Goal: Task Accomplishment & Management: Manage account settings

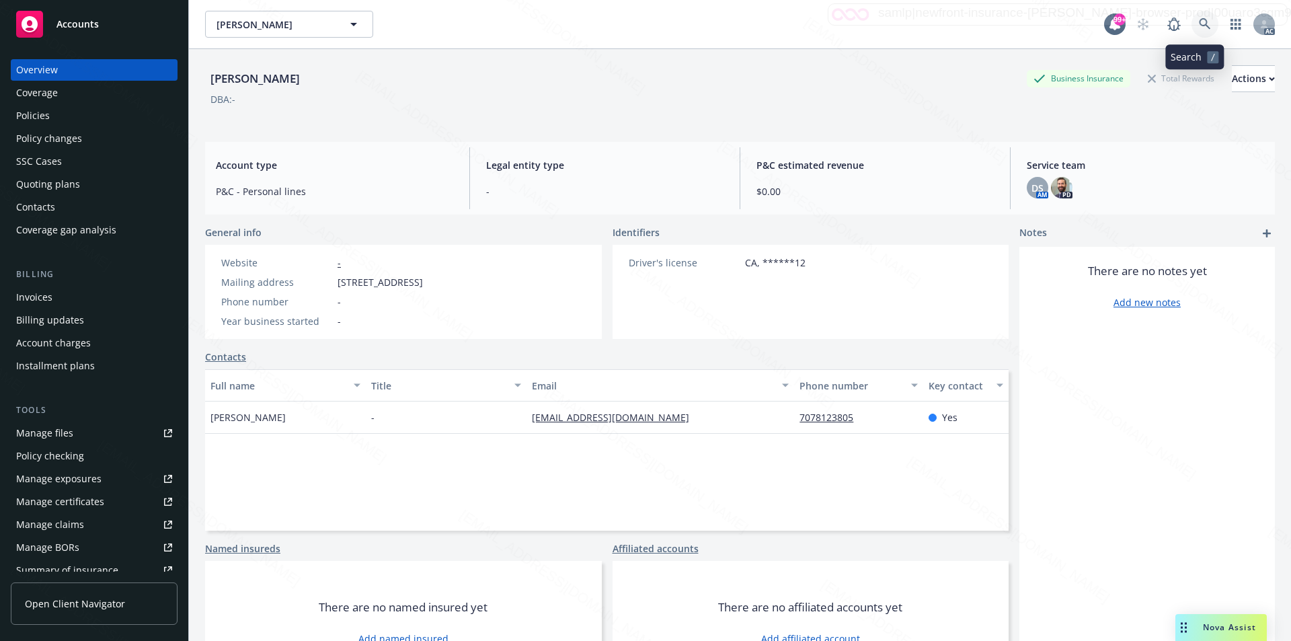
click at [1199, 22] on icon at bounding box center [1205, 24] width 12 height 12
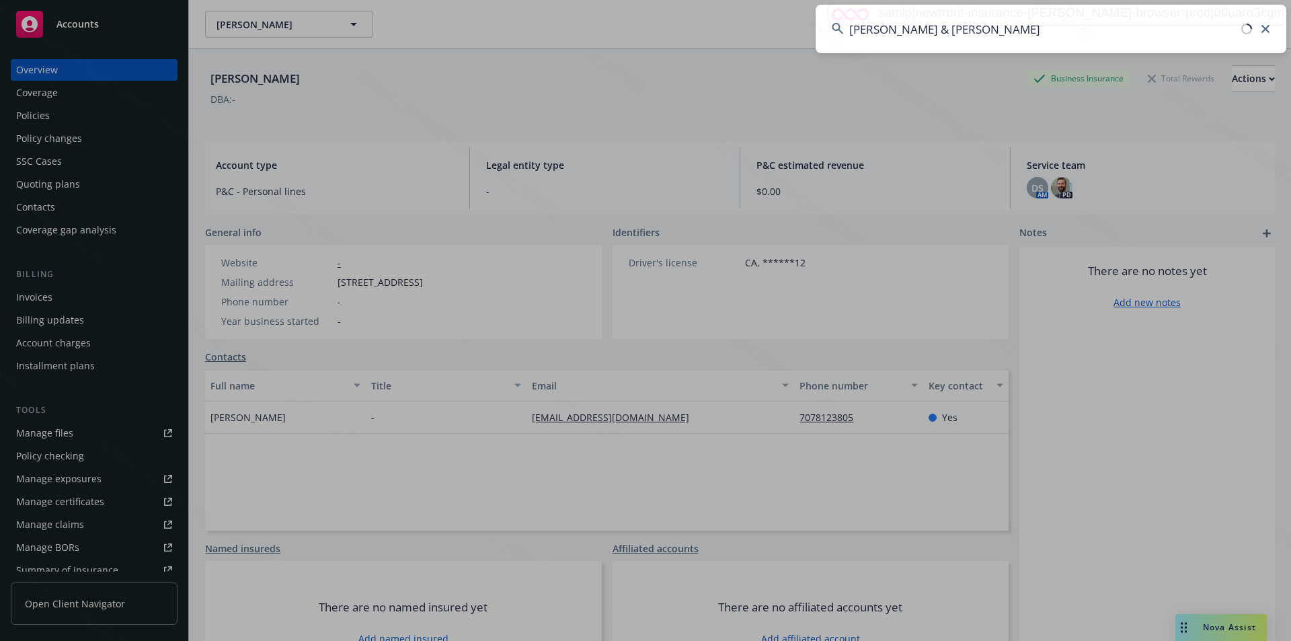
type input "[PERSON_NAME] & [PERSON_NAME]"
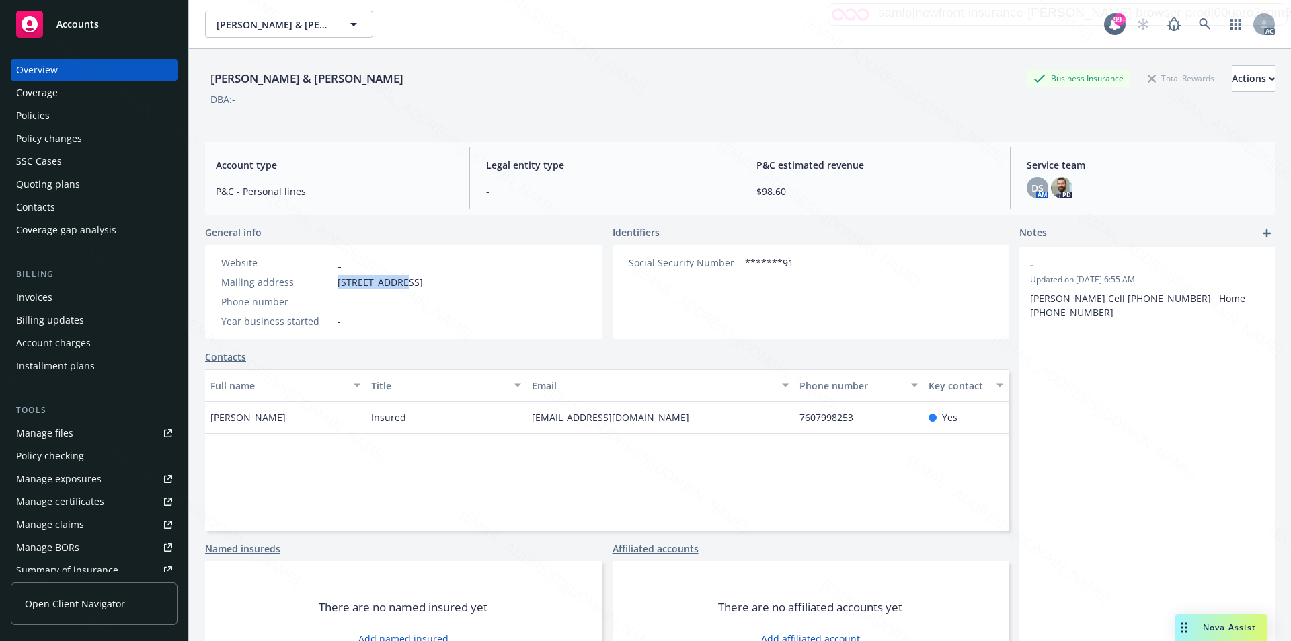
drag, startPoint x: 336, startPoint y: 283, endPoint x: 403, endPoint y: 280, distance: 67.3
click at [403, 280] on div "Mailing address [STREET_ADDRESS]" at bounding box center [322, 282] width 212 height 14
copy span "11 Granada Dr"
drag, startPoint x: 281, startPoint y: 414, endPoint x: 206, endPoint y: 414, distance: 75.3
click at [206, 414] on div "[PERSON_NAME]" at bounding box center [285, 417] width 161 height 32
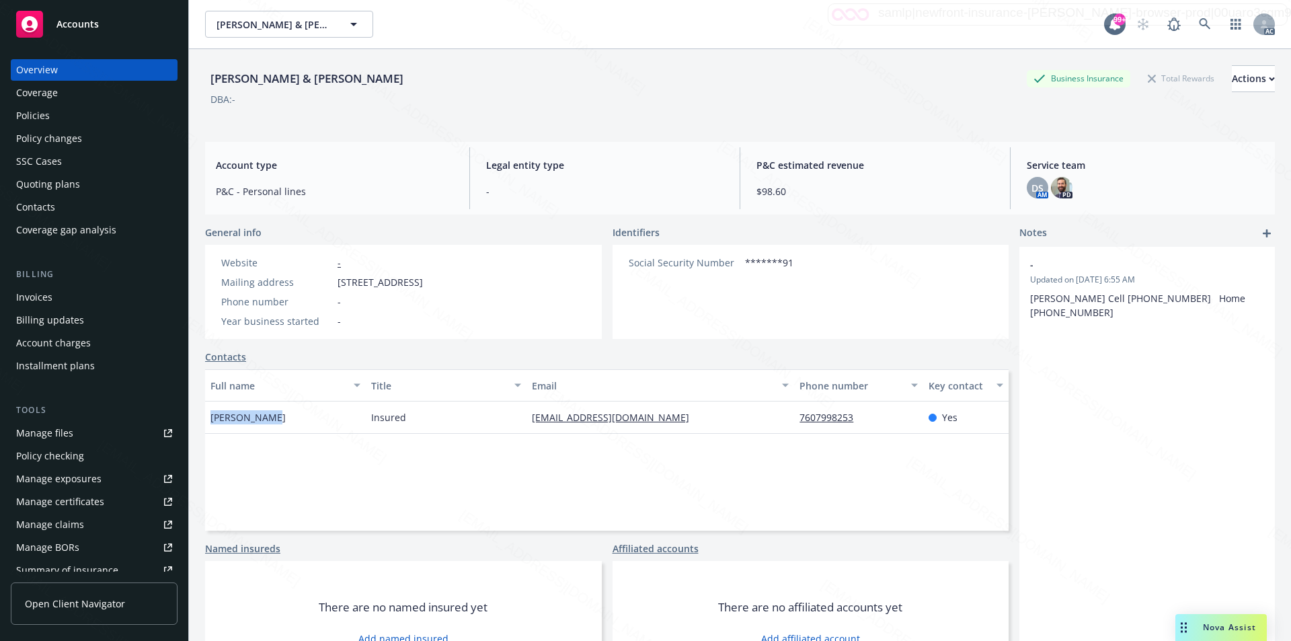
copy span "[PERSON_NAME]"
drag, startPoint x: 339, startPoint y: 281, endPoint x: 400, endPoint y: 280, distance: 61.2
click at [400, 280] on span "[STREET_ADDRESS]" at bounding box center [380, 282] width 85 height 14
copy span "11 Granada Dr"
click at [1199, 20] on icon at bounding box center [1205, 24] width 12 height 12
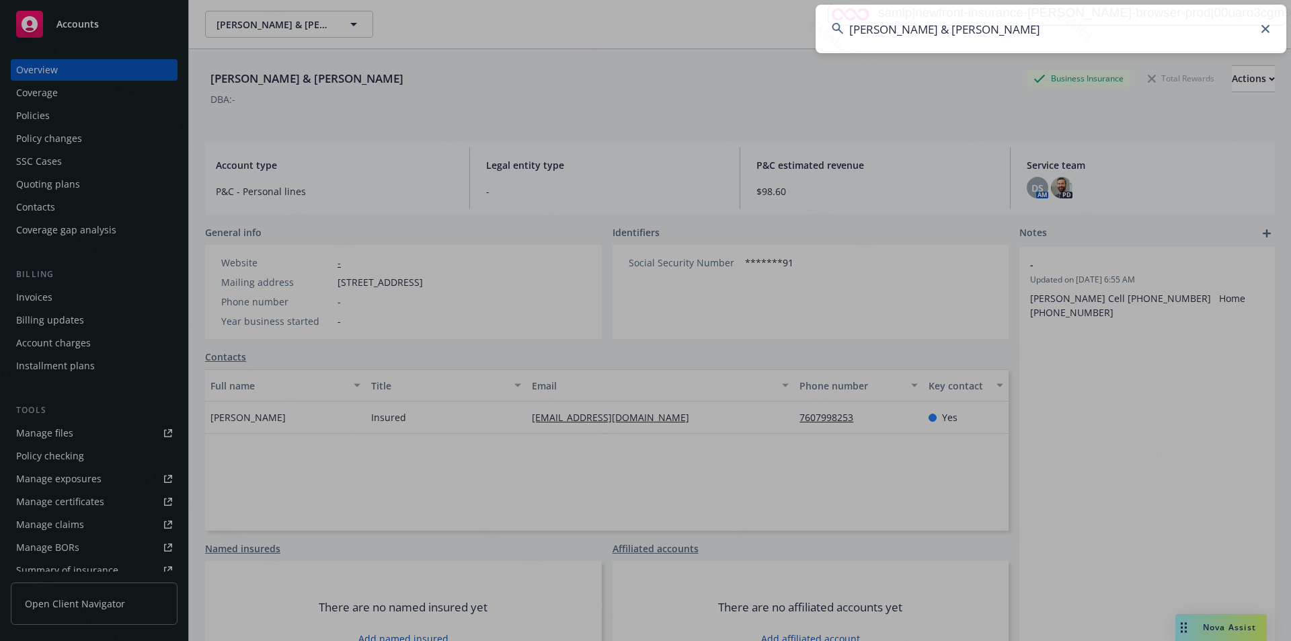
type input "[PERSON_NAME] & [PERSON_NAME]"
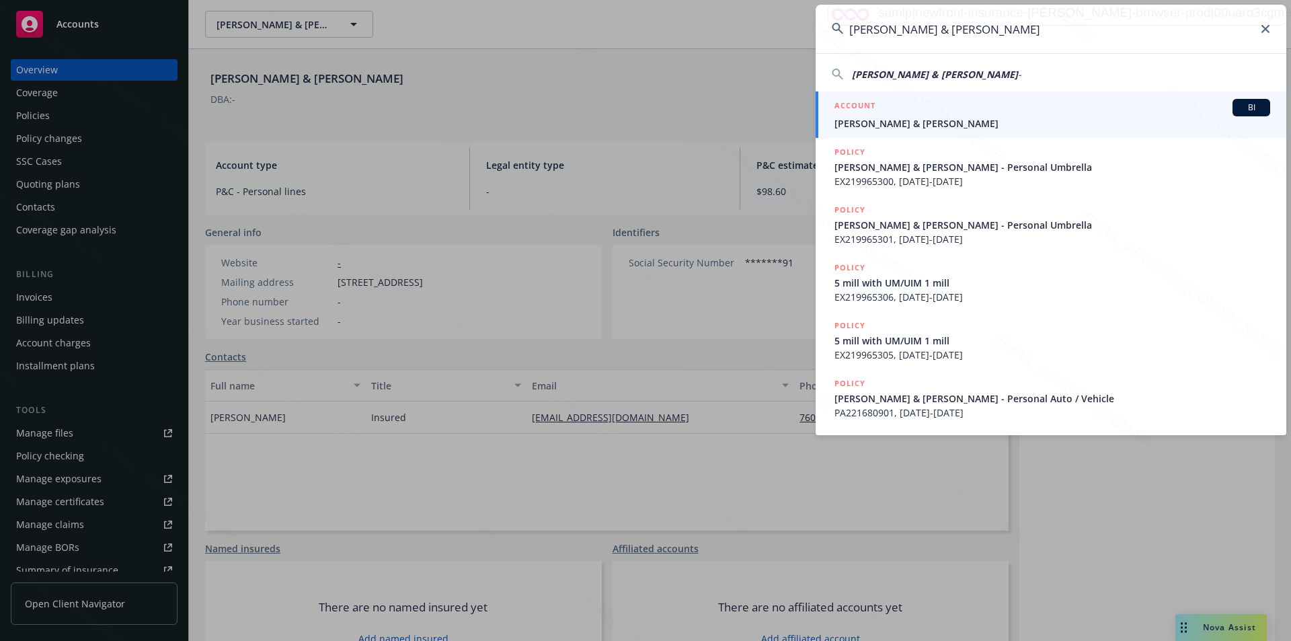
click at [1146, 30] on input "[PERSON_NAME] & [PERSON_NAME]" at bounding box center [1051, 29] width 471 height 48
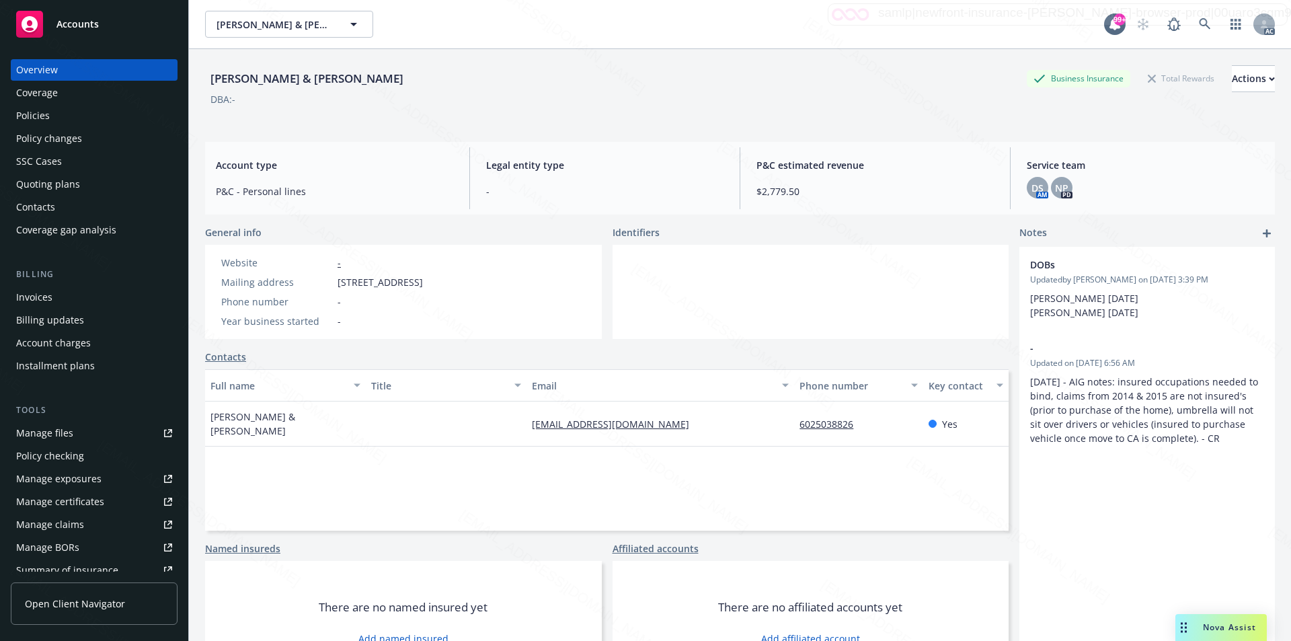
click at [51, 118] on div "Policies" at bounding box center [94, 116] width 156 height 22
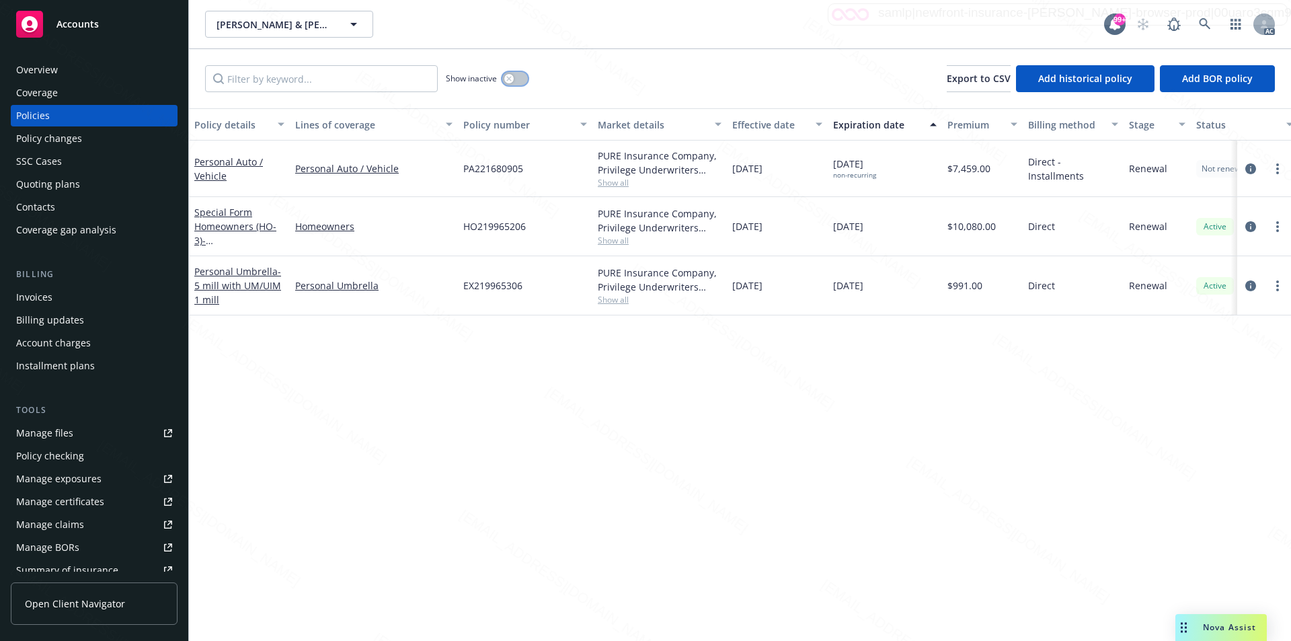
click at [518, 77] on button "button" at bounding box center [515, 78] width 26 height 13
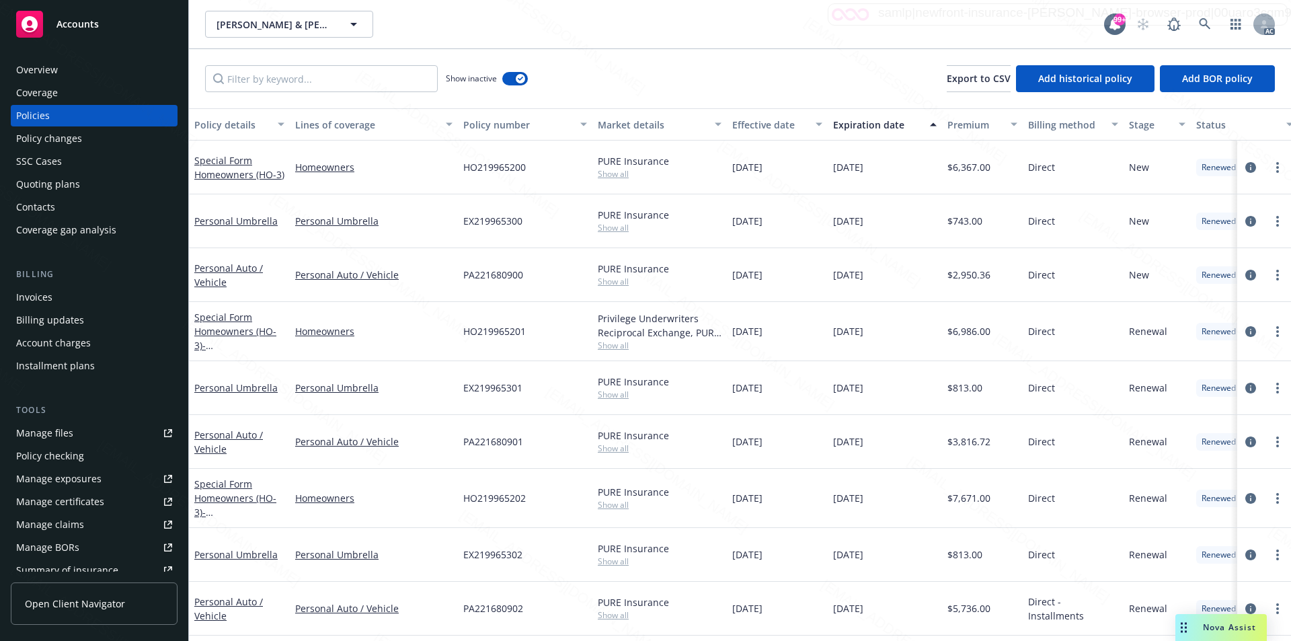
click at [779, 125] on div "Effective date" at bounding box center [769, 125] width 75 height 14
click at [768, 124] on div "Effective date" at bounding box center [769, 125] width 75 height 14
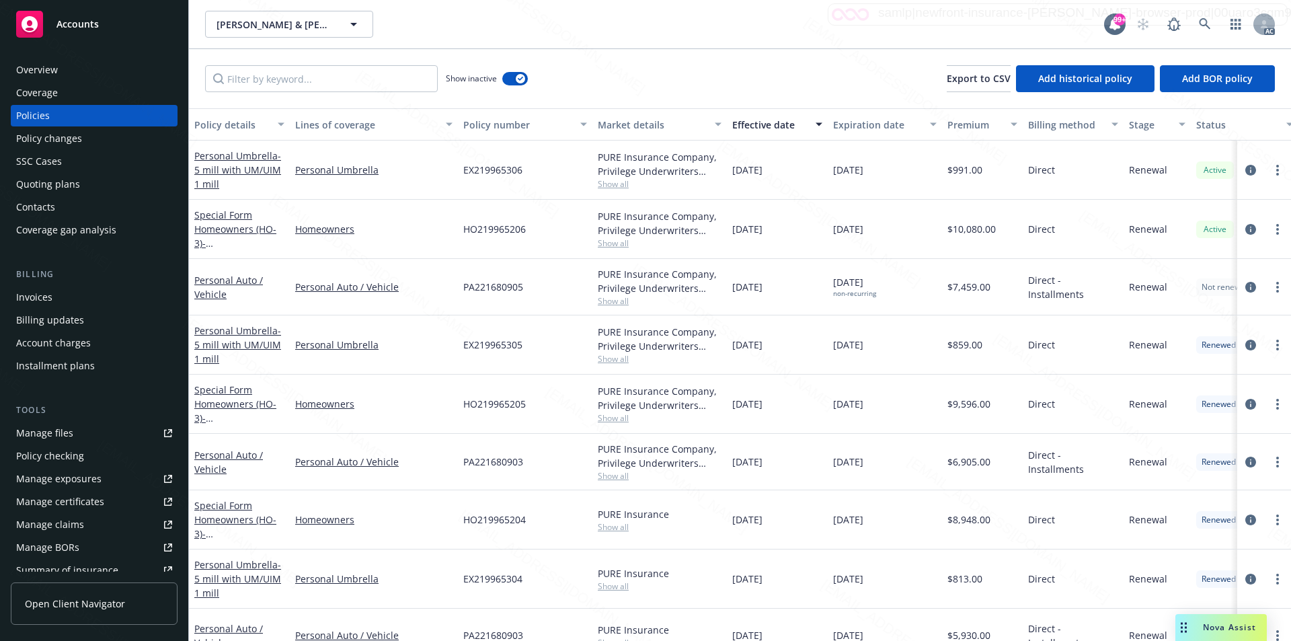
click at [782, 79] on div "Show inactive Export to CSV Add historical policy Add BOR policy" at bounding box center [740, 78] width 1102 height 59
click at [816, 395] on div "[DATE]" at bounding box center [777, 404] width 101 height 59
click at [1206, 24] on icon at bounding box center [1204, 23] width 11 height 11
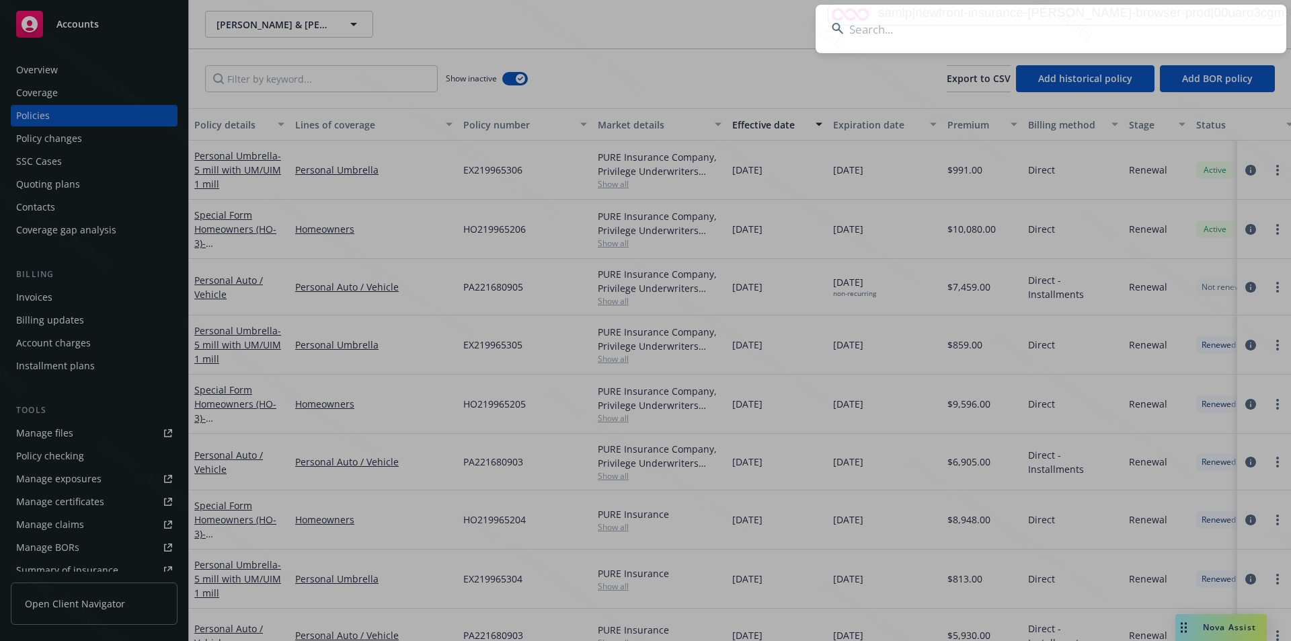
click at [1077, 32] on input at bounding box center [1051, 29] width 471 height 48
paste input "[PERSON_NAME]"
type input "[PERSON_NAME]"
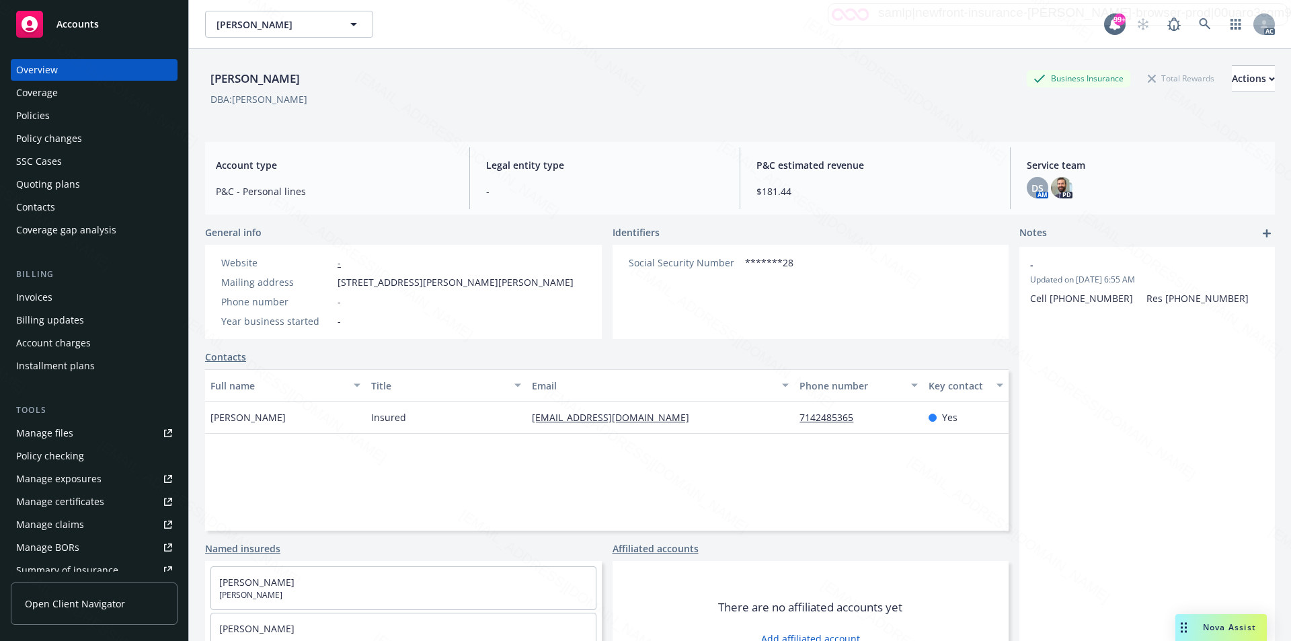
click at [44, 106] on div "Policies" at bounding box center [33, 116] width 34 height 22
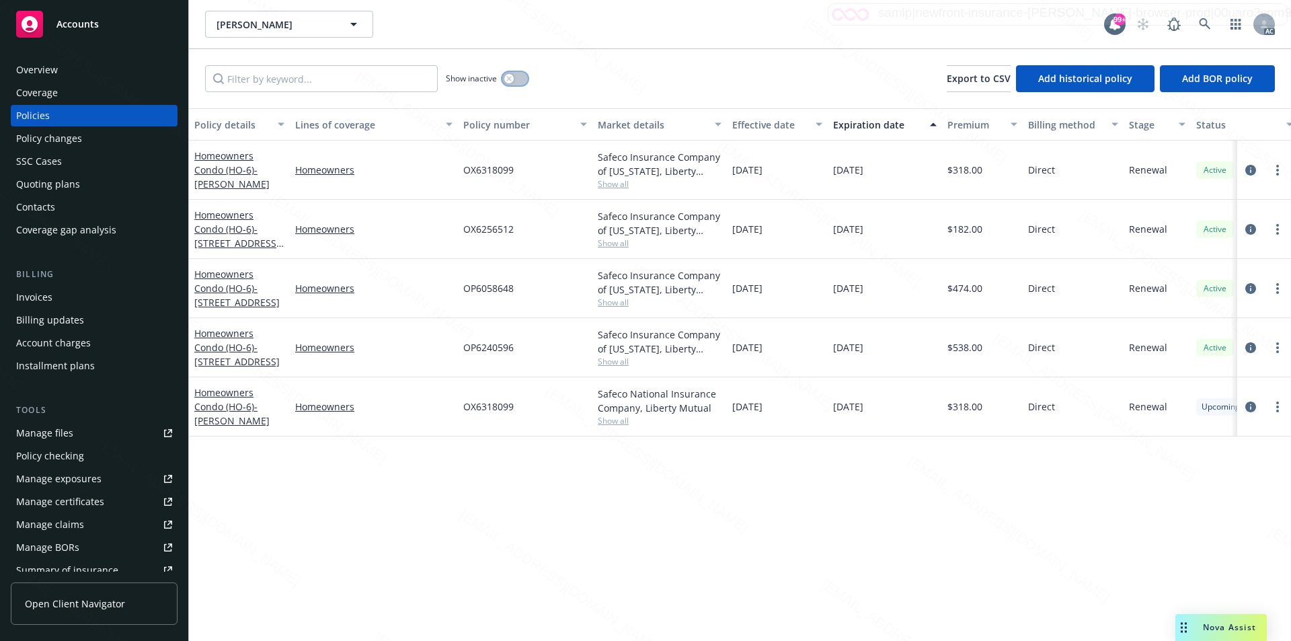
click at [513, 79] on div "button" at bounding box center [508, 78] width 9 height 9
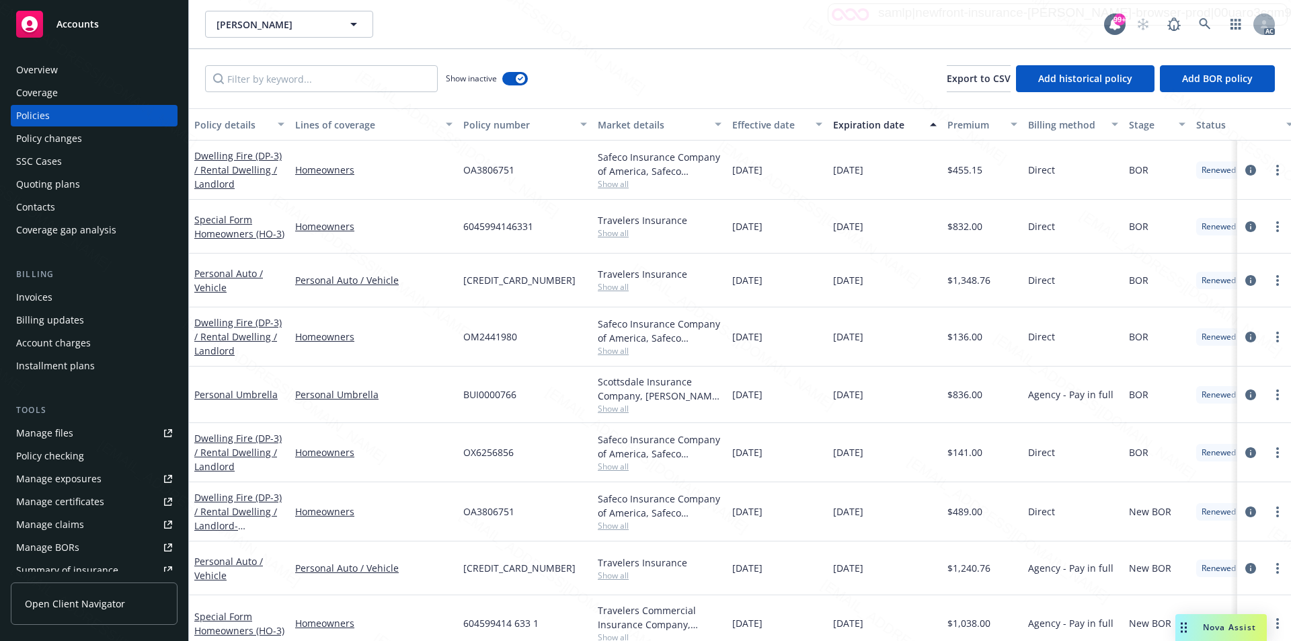
click at [766, 124] on div "Effective date" at bounding box center [769, 125] width 75 height 14
click at [771, 124] on div "Effective date" at bounding box center [769, 125] width 75 height 14
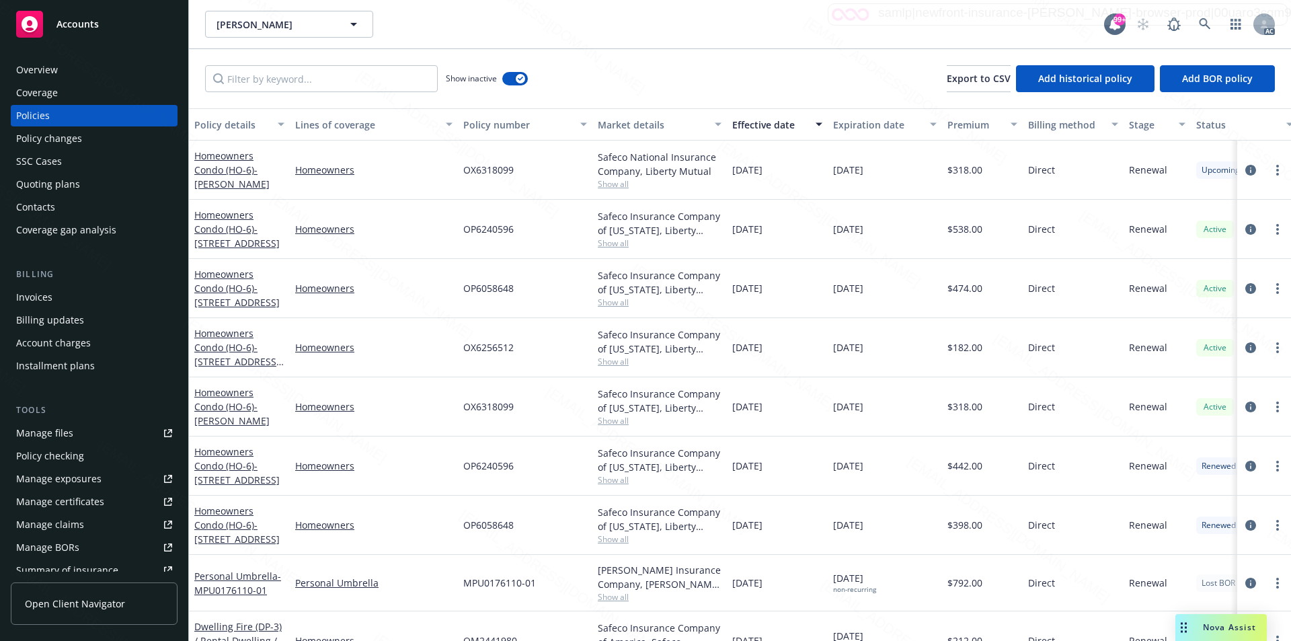
click at [682, 50] on div "Show inactive Export to CSV Add historical policy Add BOR policy" at bounding box center [740, 78] width 1102 height 59
click at [1201, 22] on icon at bounding box center [1205, 24] width 12 height 12
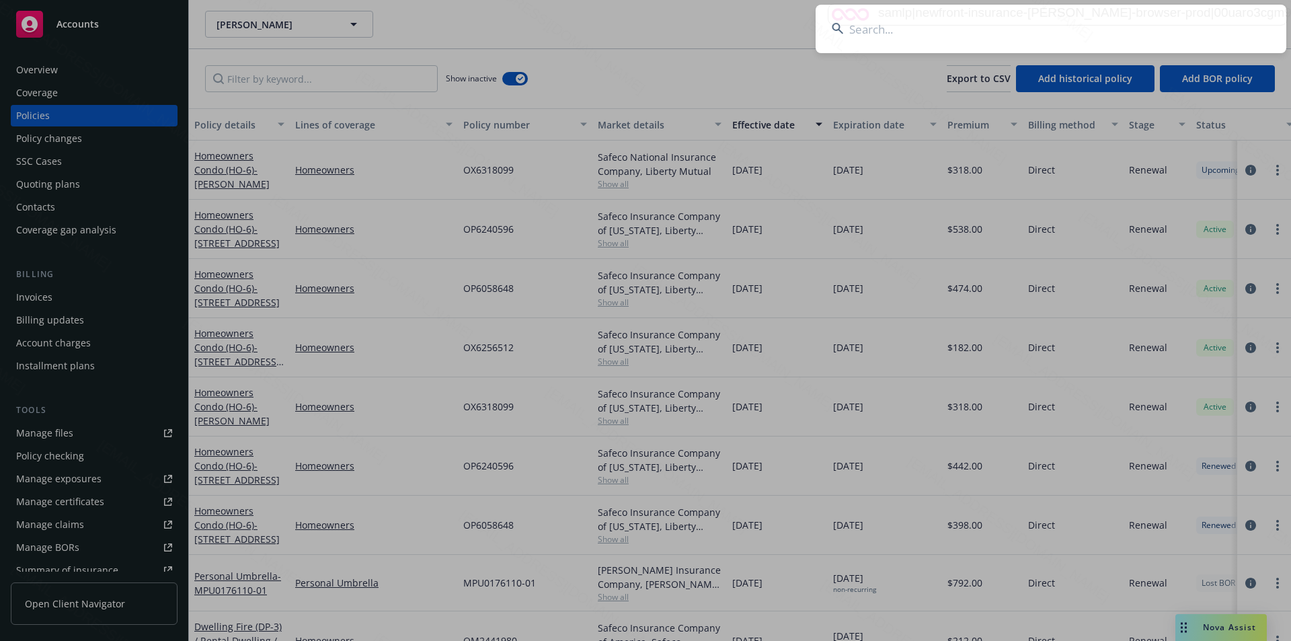
click at [988, 26] on input at bounding box center [1051, 29] width 471 height 48
paste input "[PERSON_NAME] & [PERSON_NAME]"
type input "[PERSON_NAME] & [PERSON_NAME]"
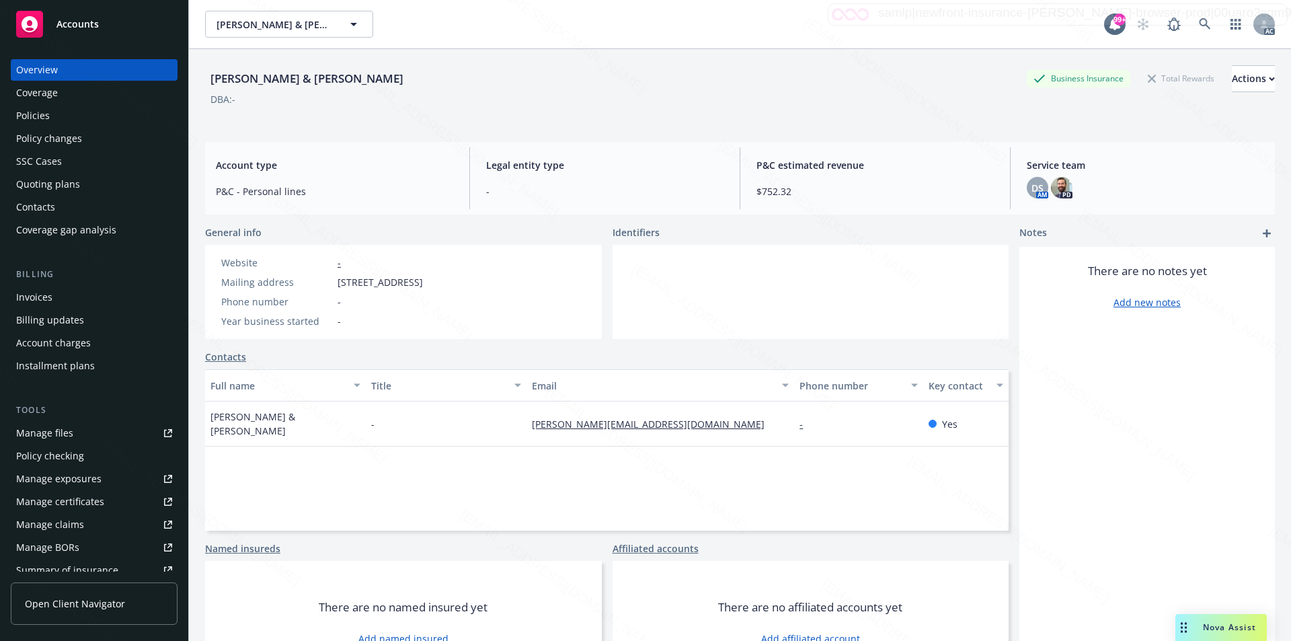
click at [43, 111] on div "Policies" at bounding box center [33, 116] width 34 height 22
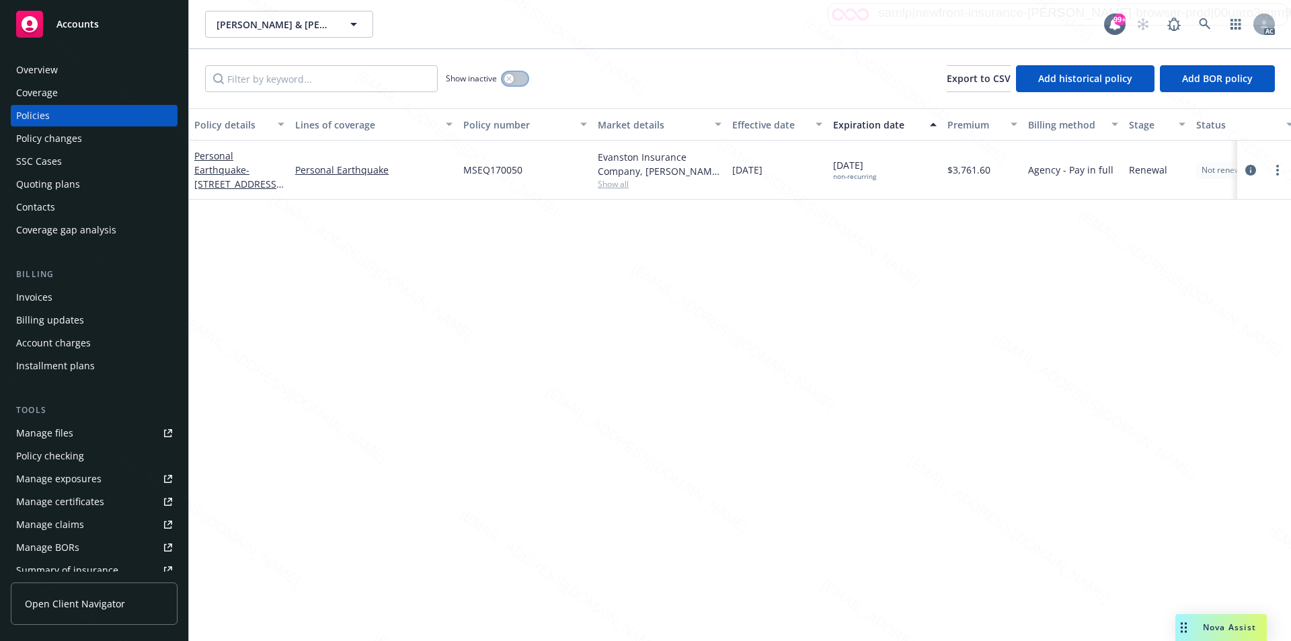
click at [509, 81] on div "button" at bounding box center [508, 78] width 9 height 9
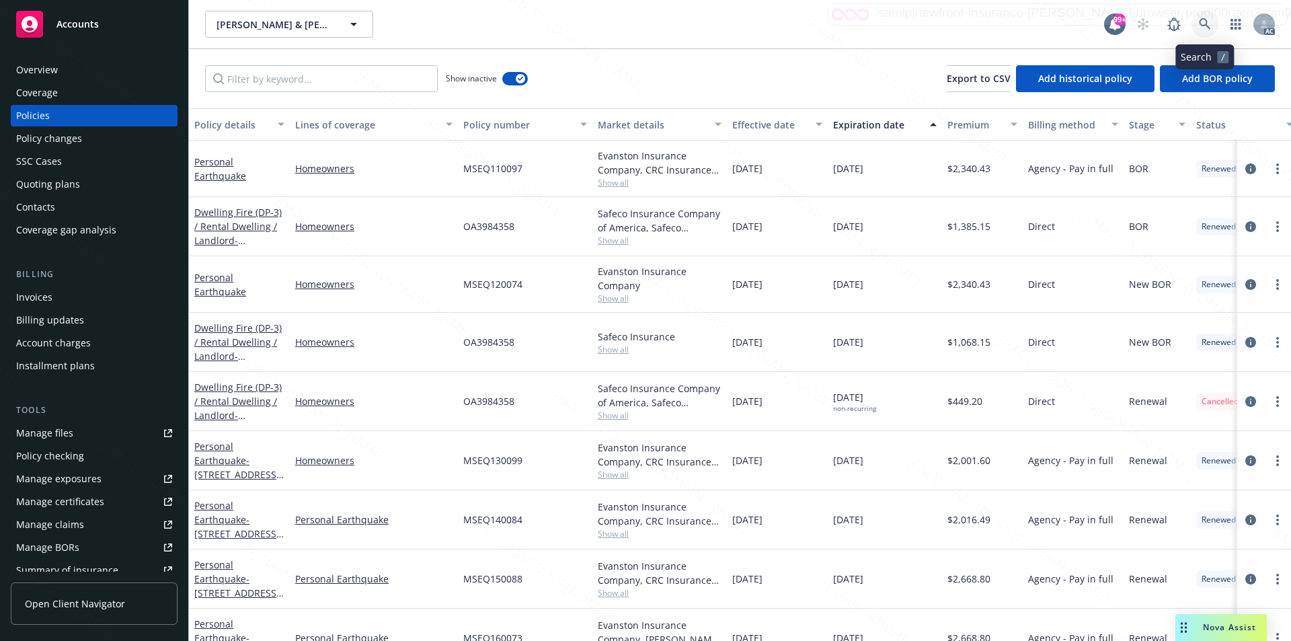
click at [1205, 22] on icon at bounding box center [1205, 24] width 12 height 12
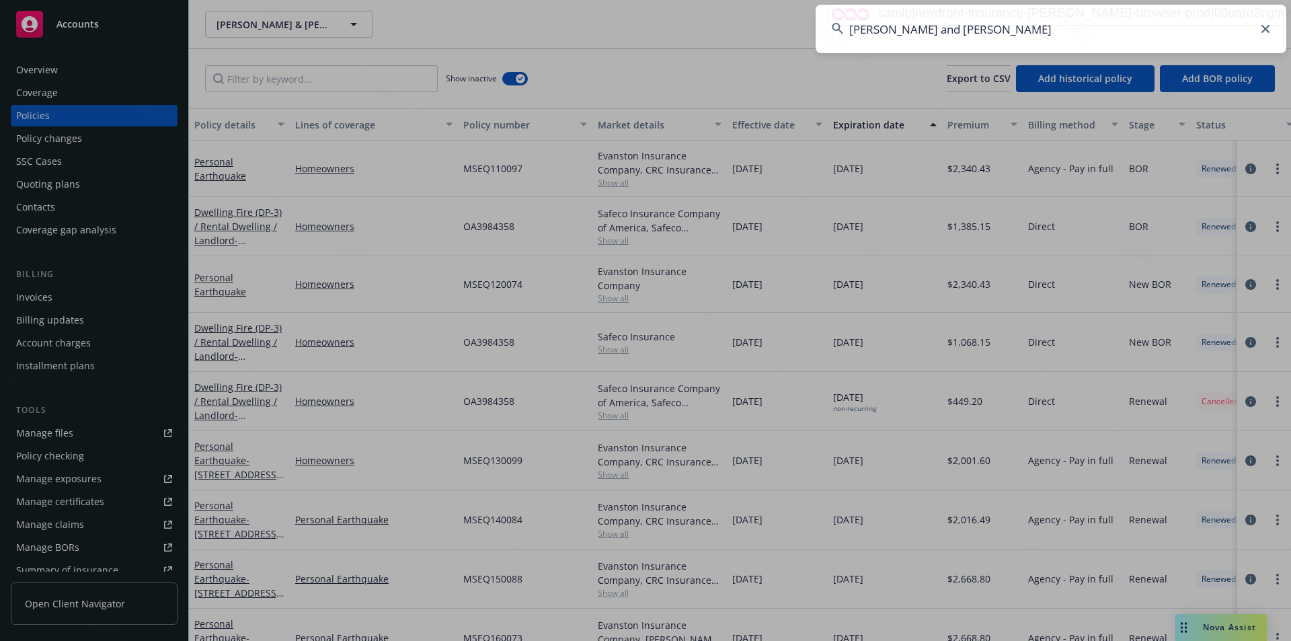
type input "[PERSON_NAME] and [PERSON_NAME]"
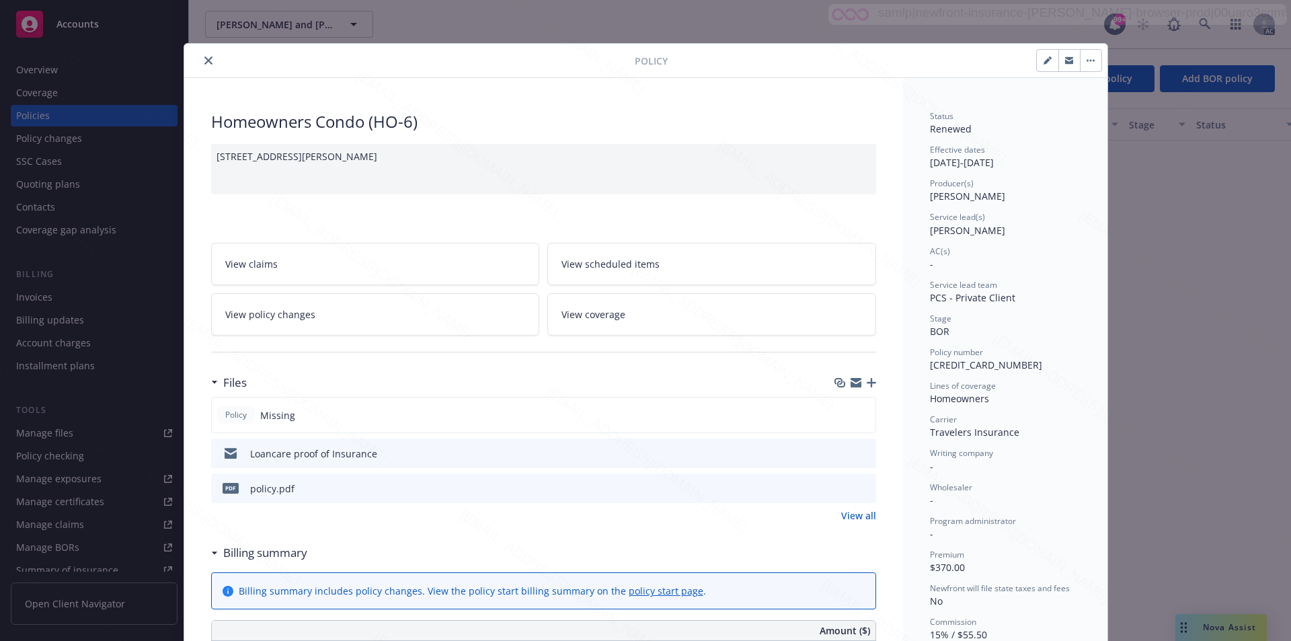
click at [204, 62] on icon "close" at bounding box center [208, 60] width 8 height 8
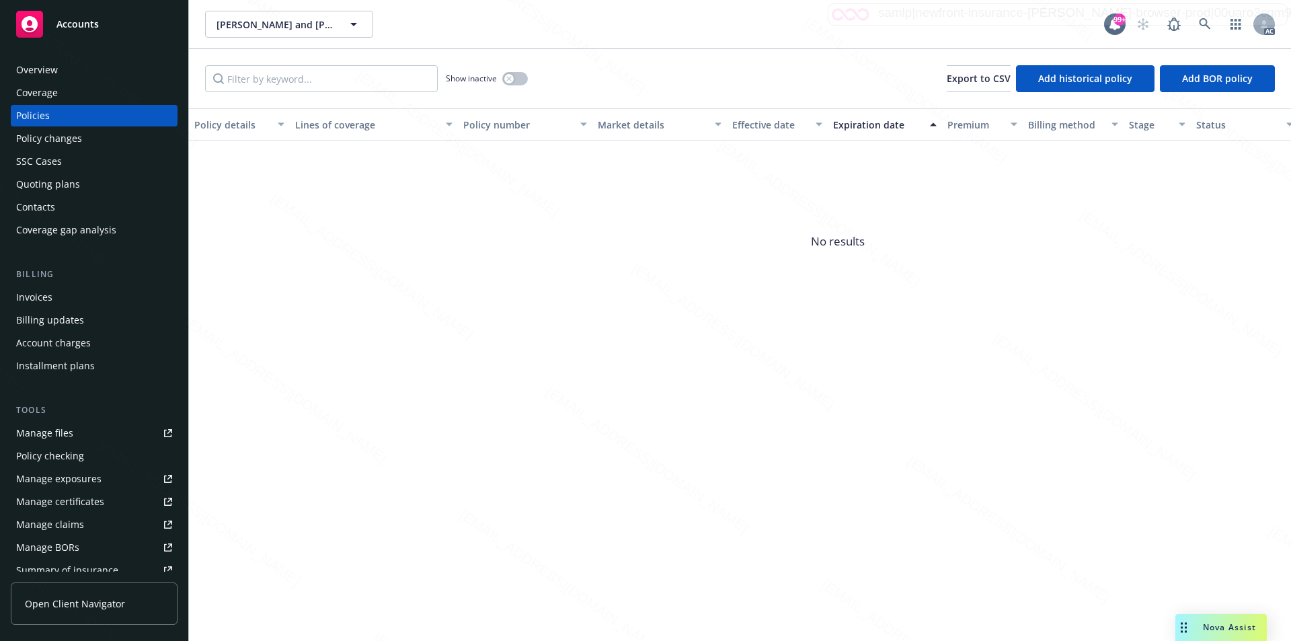
click at [502, 79] on div "Show inactive" at bounding box center [487, 78] width 82 height 27
click at [510, 79] on icon "button" at bounding box center [508, 78] width 5 height 5
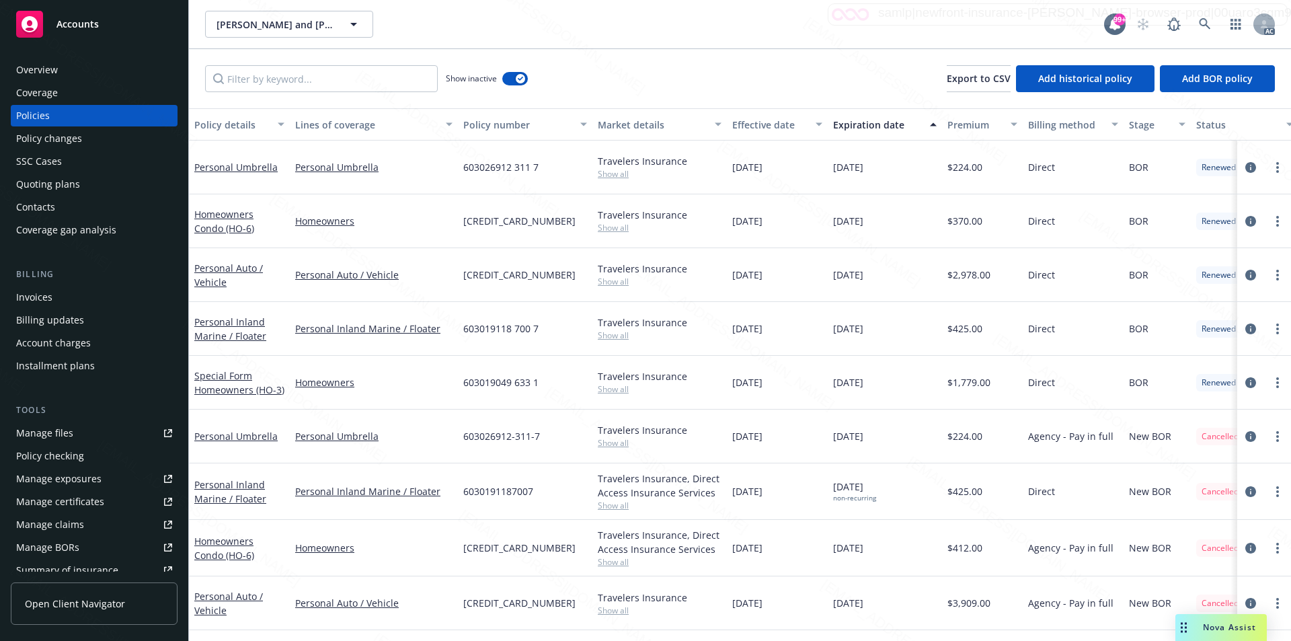
click at [758, 124] on div "Effective date" at bounding box center [769, 125] width 75 height 14
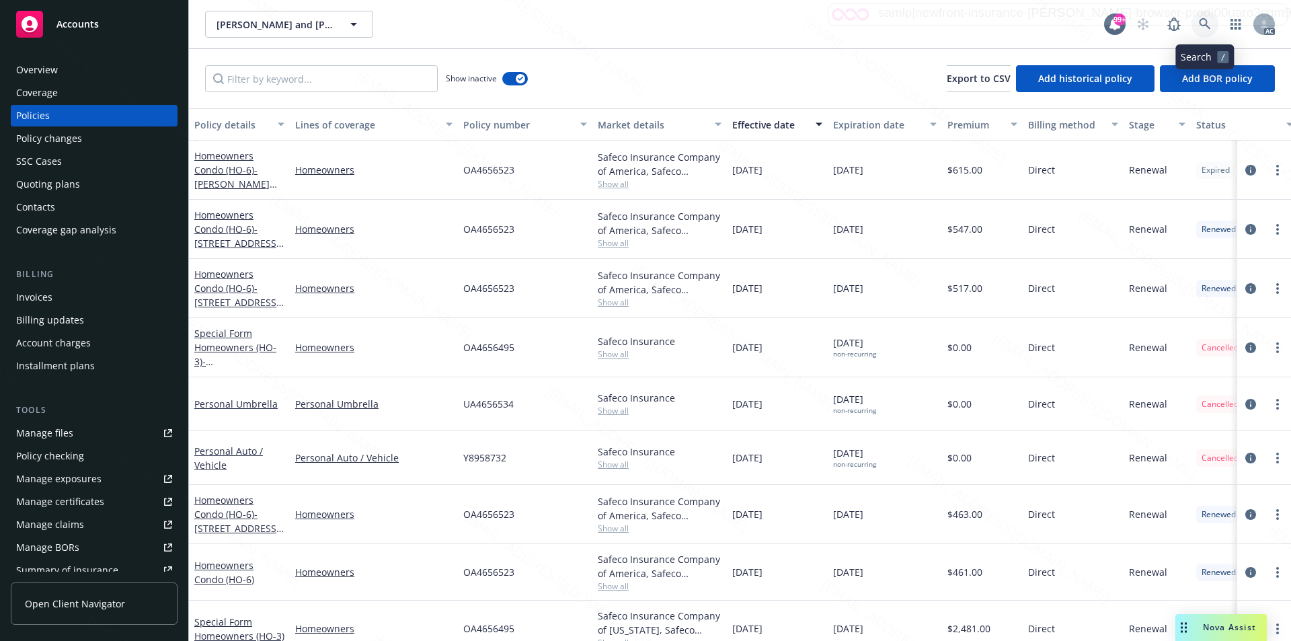
click at [1202, 26] on icon at bounding box center [1204, 23] width 11 height 11
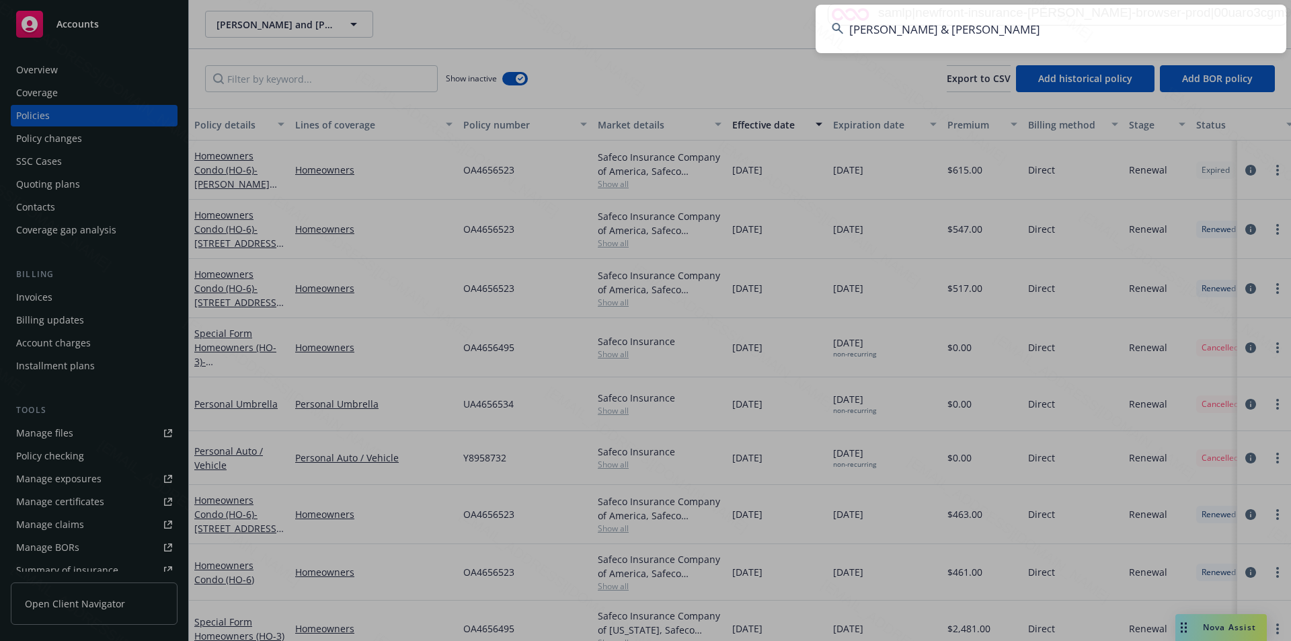
type input "[PERSON_NAME] & [PERSON_NAME]"
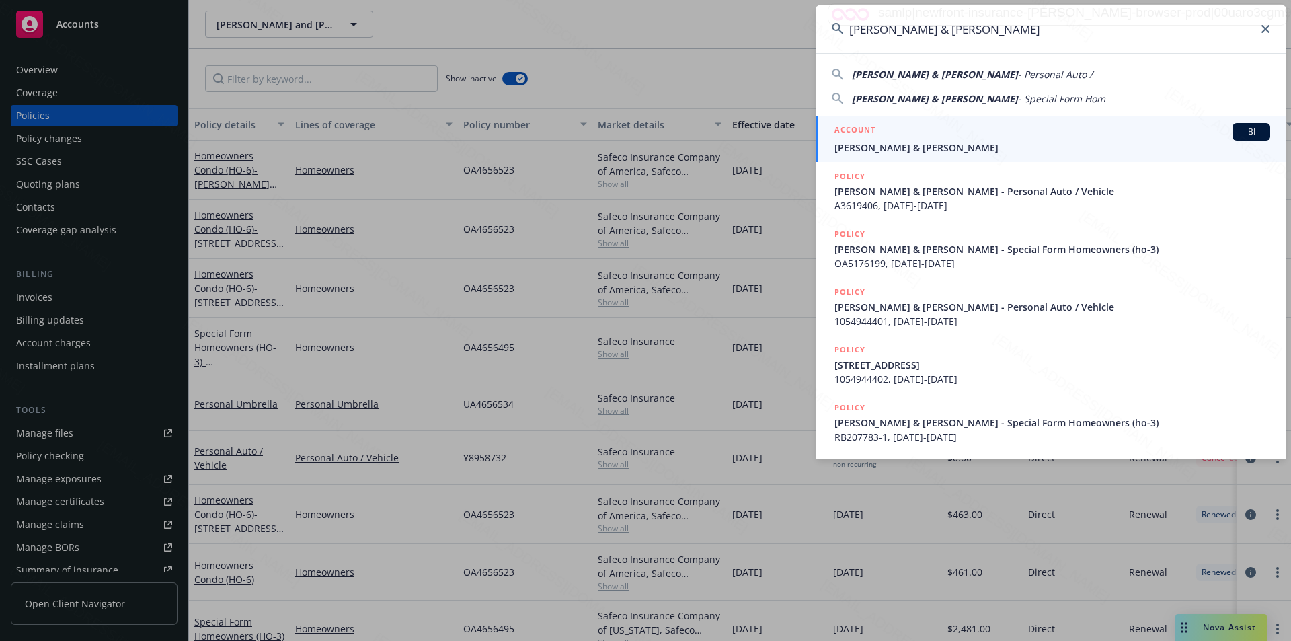
click at [1050, 36] on input "[PERSON_NAME] & [PERSON_NAME]" at bounding box center [1051, 29] width 471 height 48
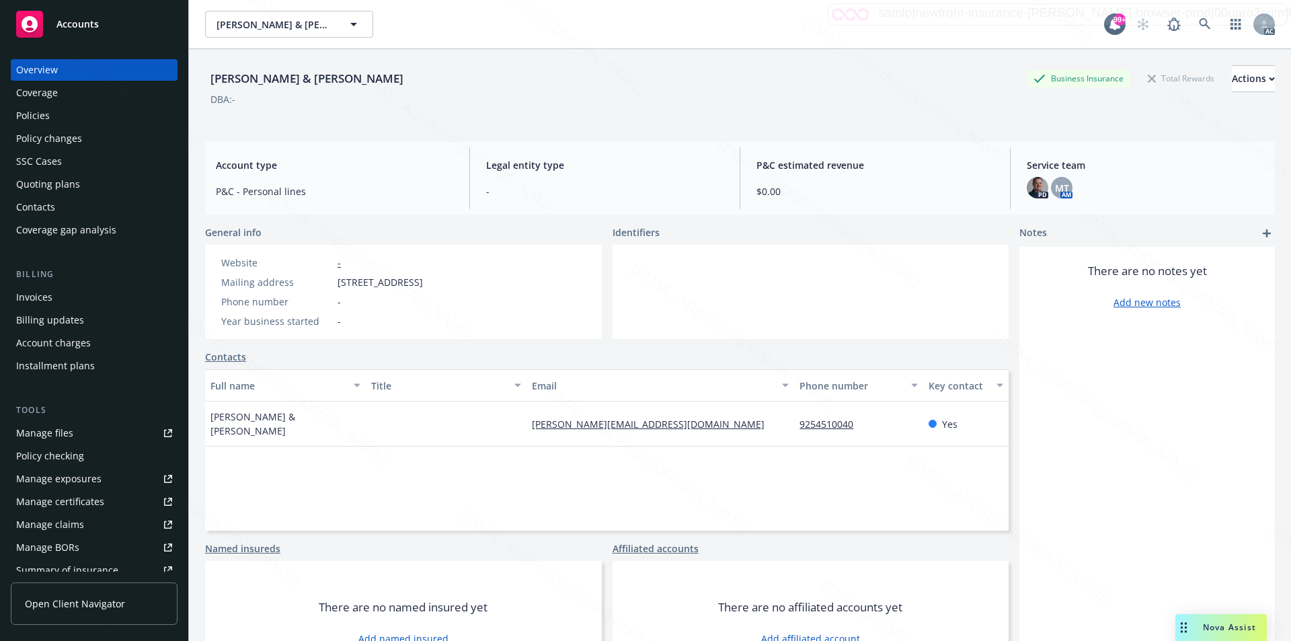
click at [73, 114] on div "Policies" at bounding box center [94, 116] width 156 height 22
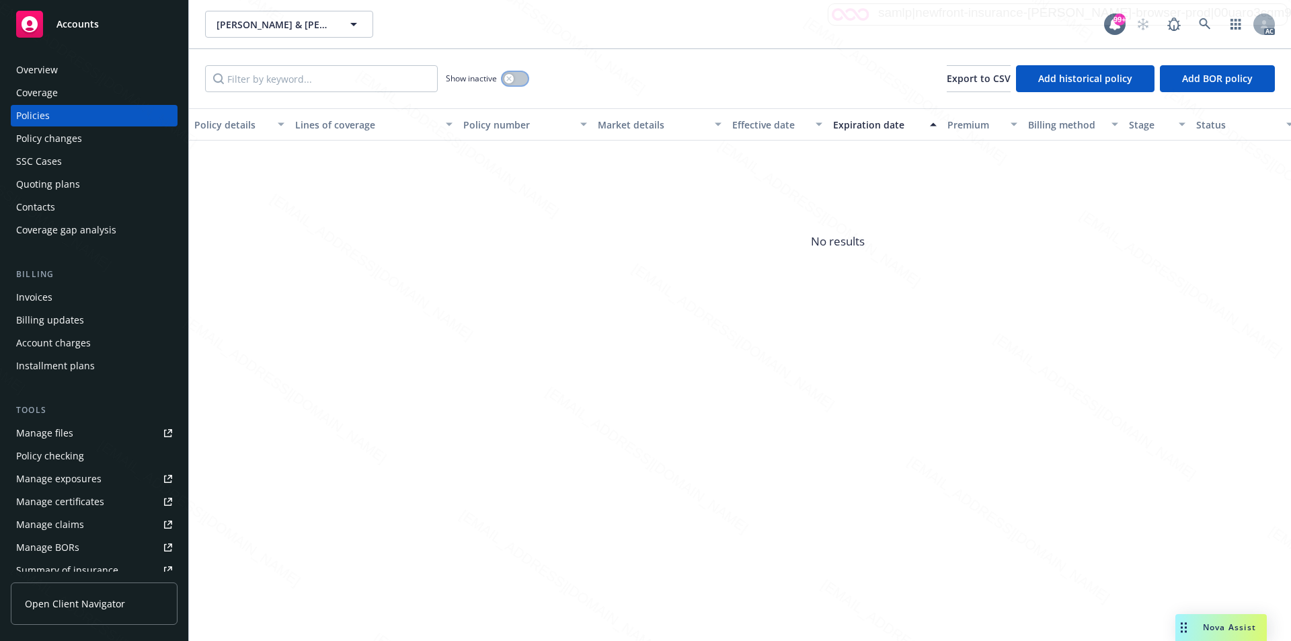
click at [515, 79] on button "button" at bounding box center [515, 78] width 26 height 13
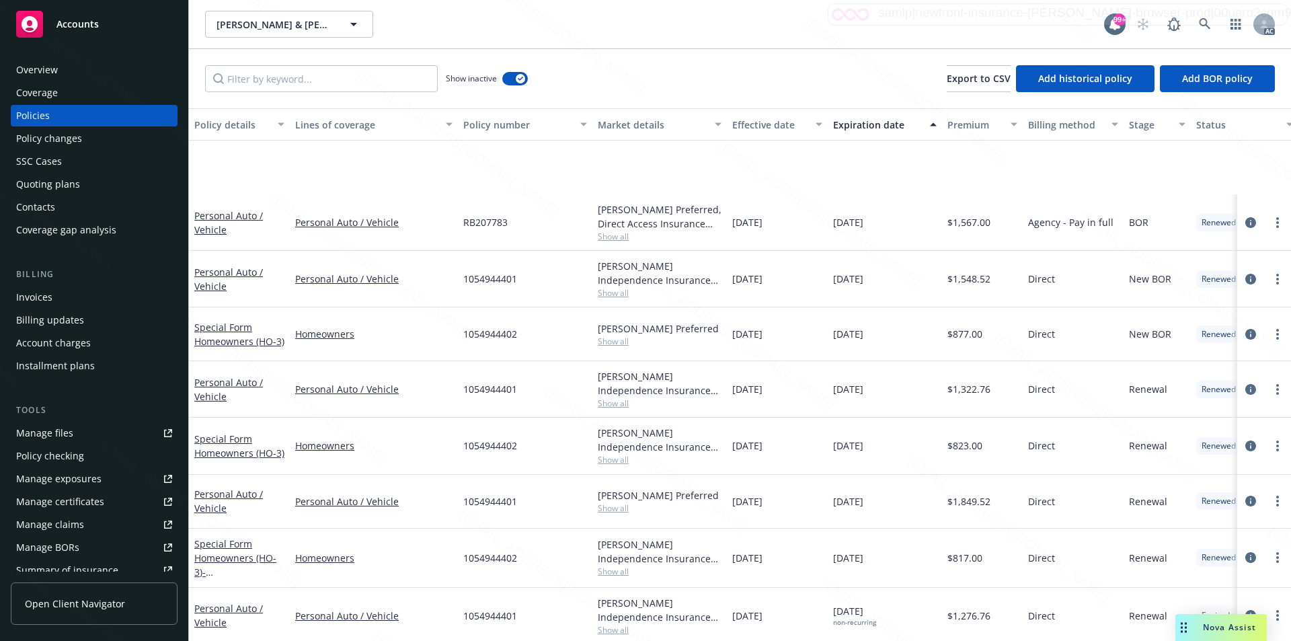
scroll to position [155, 0]
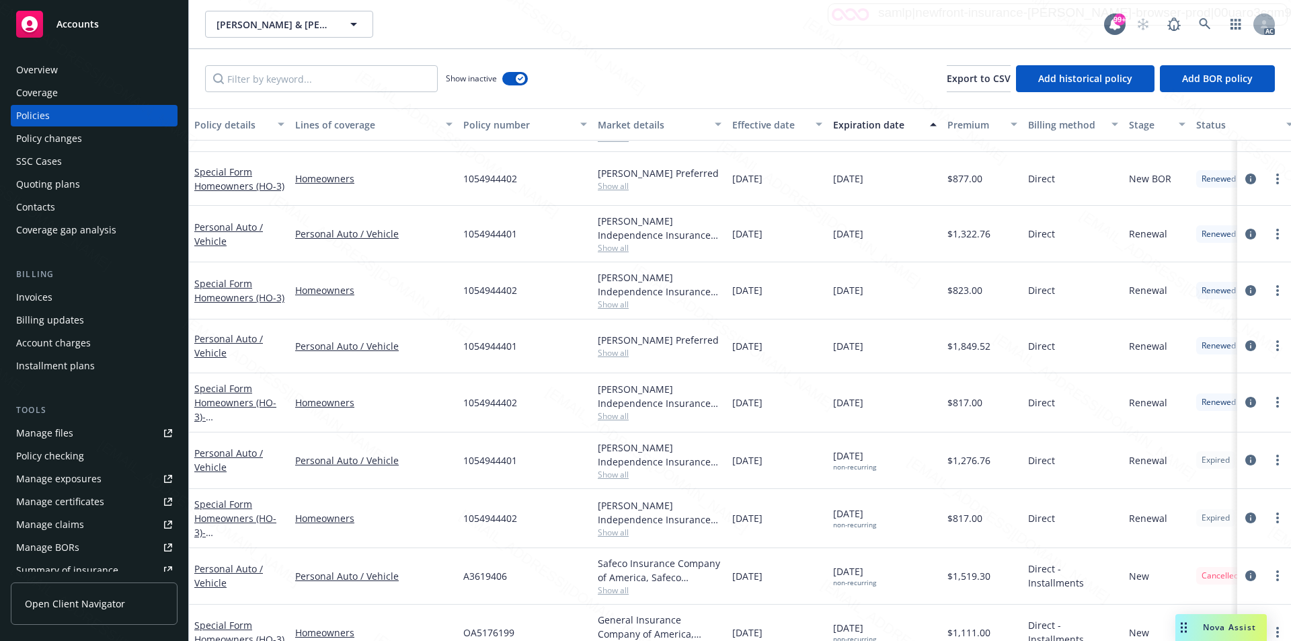
click at [779, 132] on button "Effective date" at bounding box center [777, 124] width 101 height 32
click at [774, 126] on div "Effective date" at bounding box center [769, 125] width 75 height 14
click at [776, 127] on div "Effective date" at bounding box center [769, 125] width 75 height 14
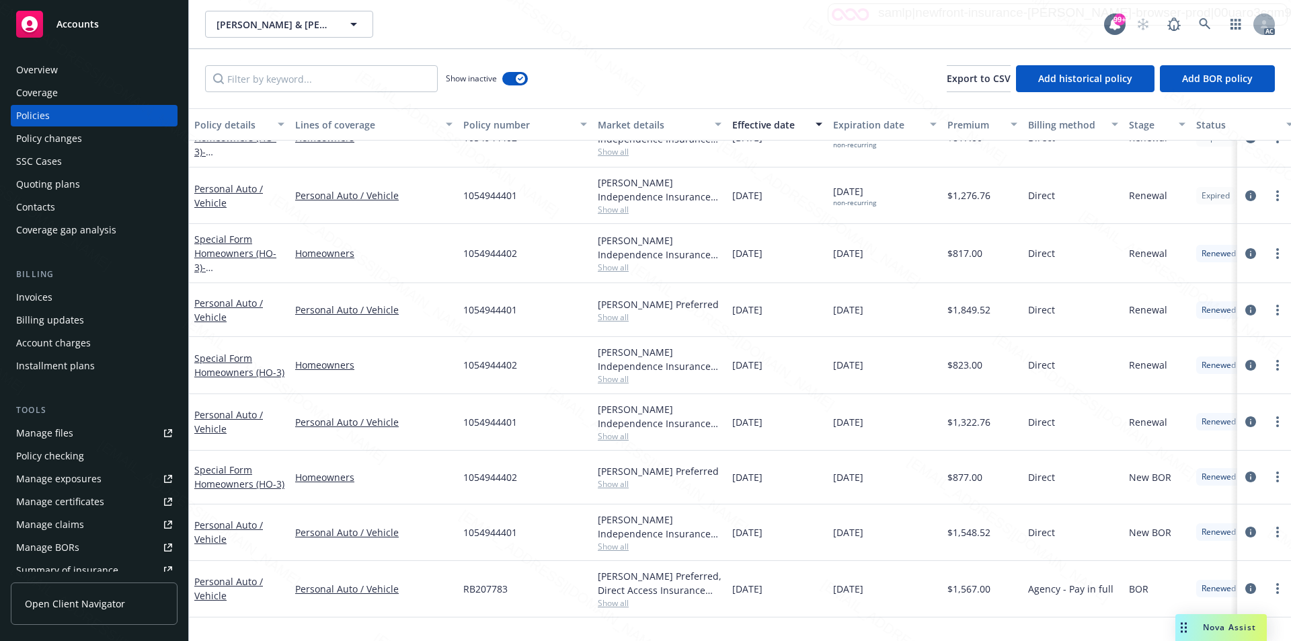
scroll to position [0, 0]
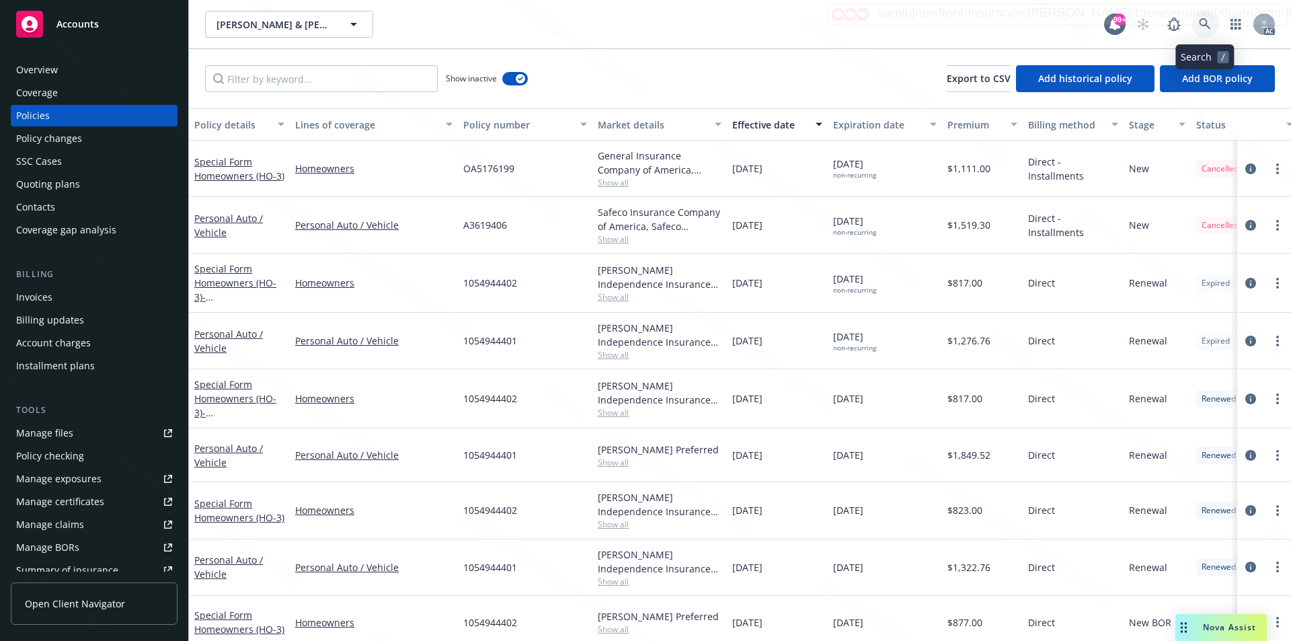
click at [1202, 24] on icon at bounding box center [1205, 24] width 12 height 12
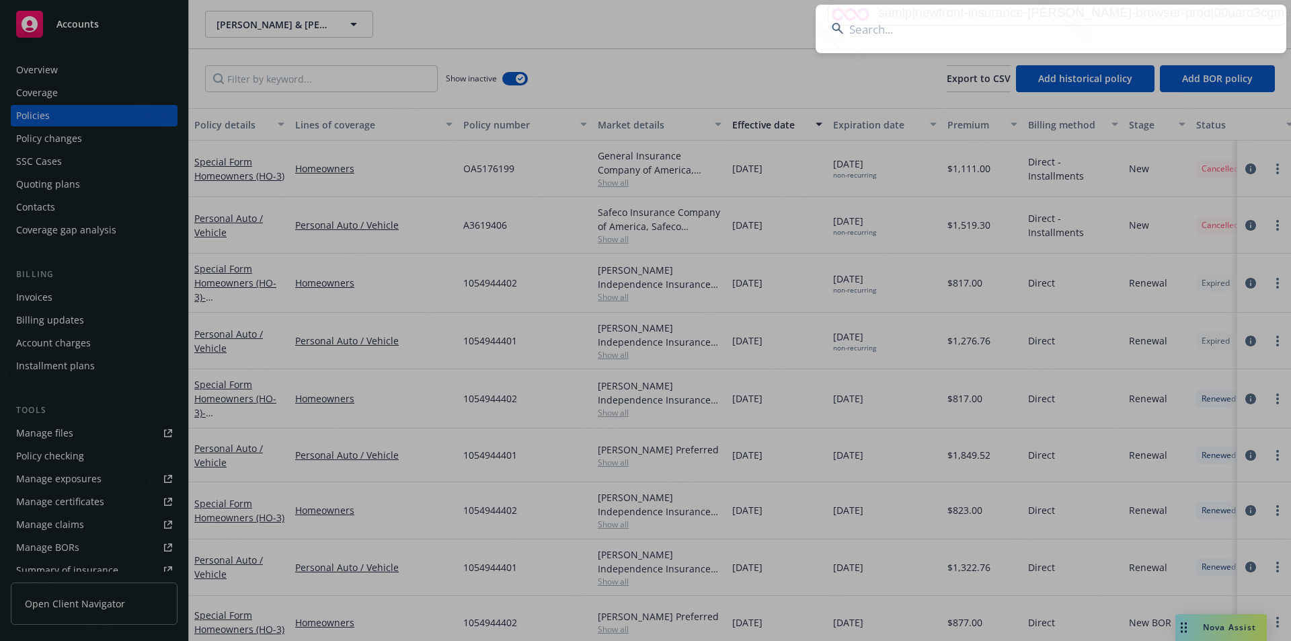
click at [977, 28] on input at bounding box center [1051, 29] width 471 height 48
paste input "[PERSON_NAME]"
type input "[PERSON_NAME]"
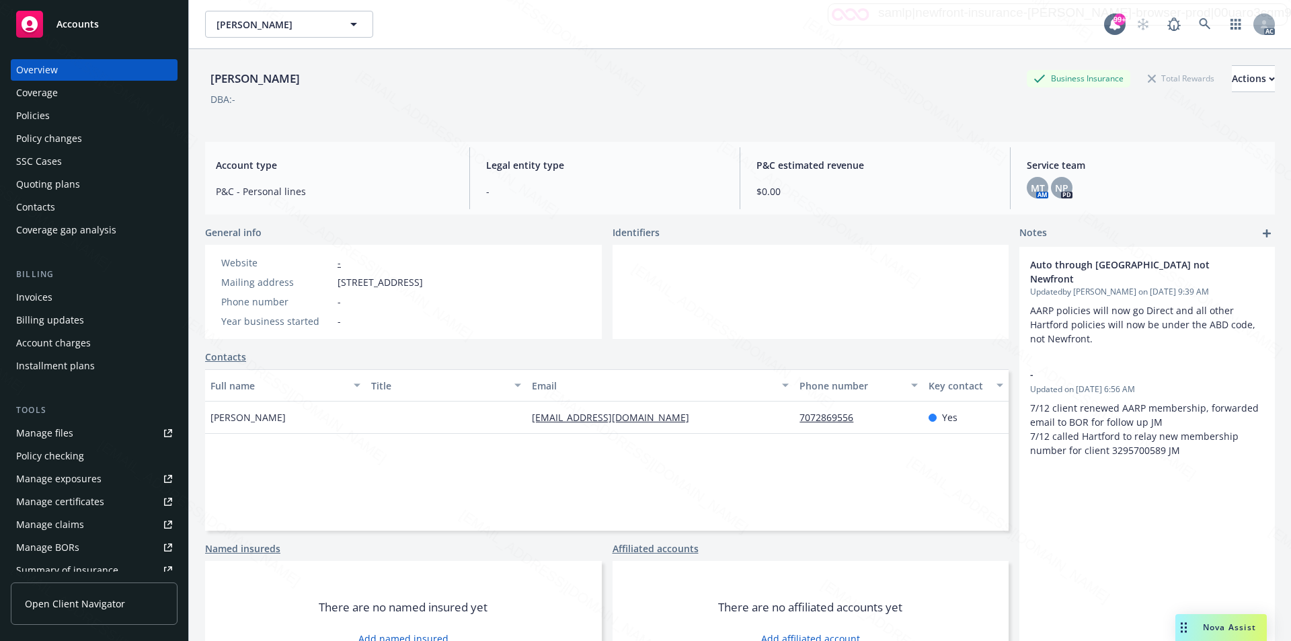
click at [41, 114] on div "Policies" at bounding box center [33, 116] width 34 height 22
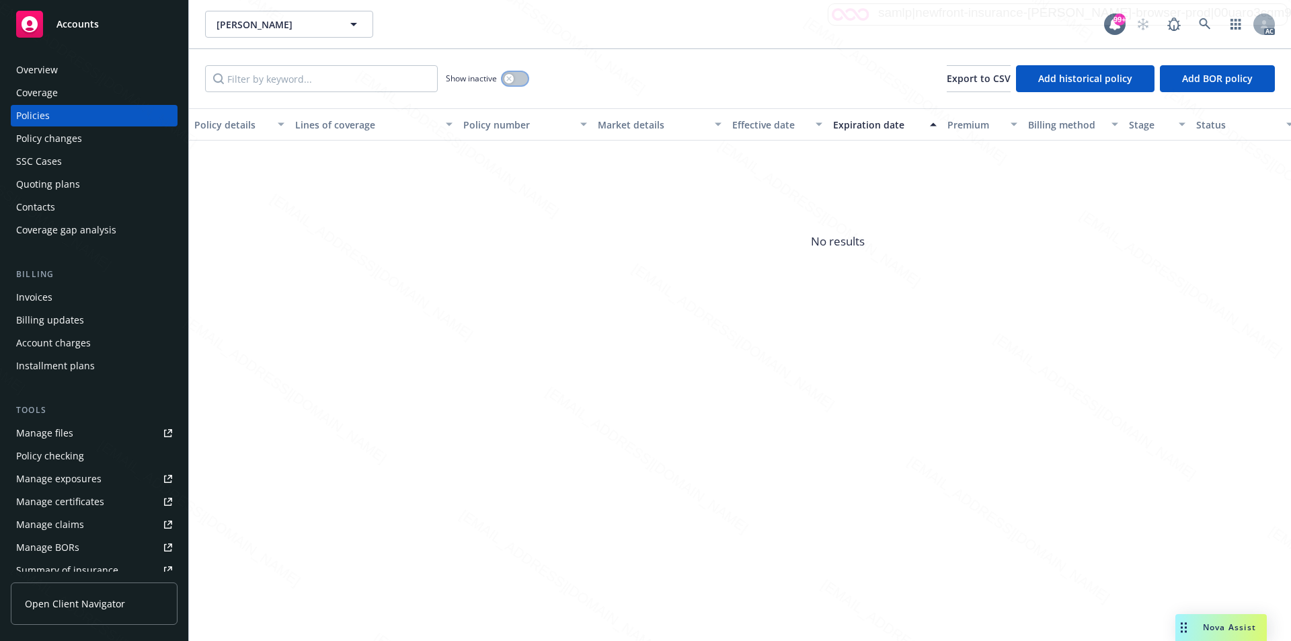
click at [509, 80] on icon "button" at bounding box center [508, 78] width 5 height 5
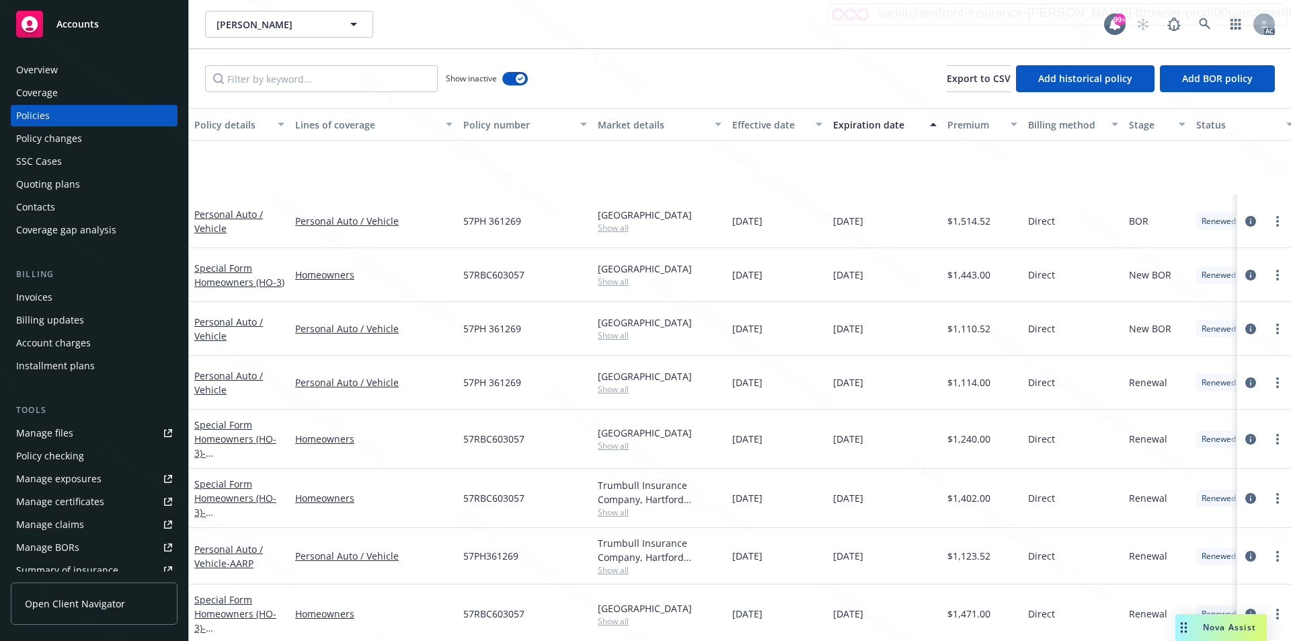
scroll to position [155, 0]
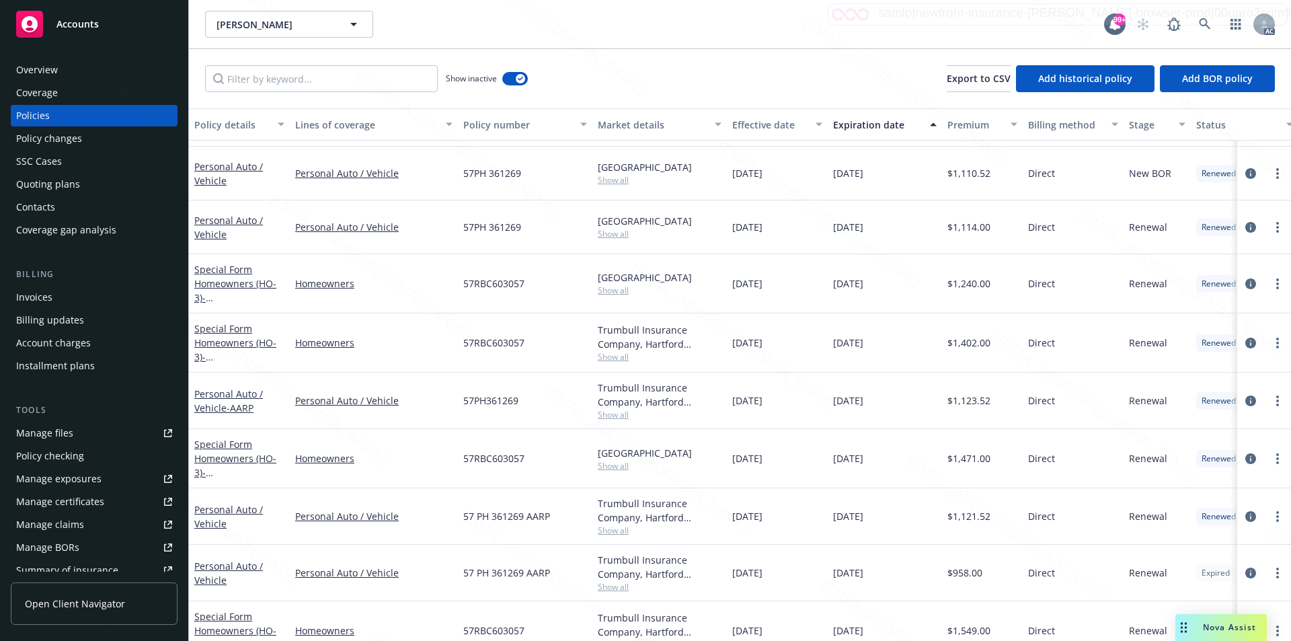
click at [763, 126] on div "Effective date" at bounding box center [769, 125] width 75 height 14
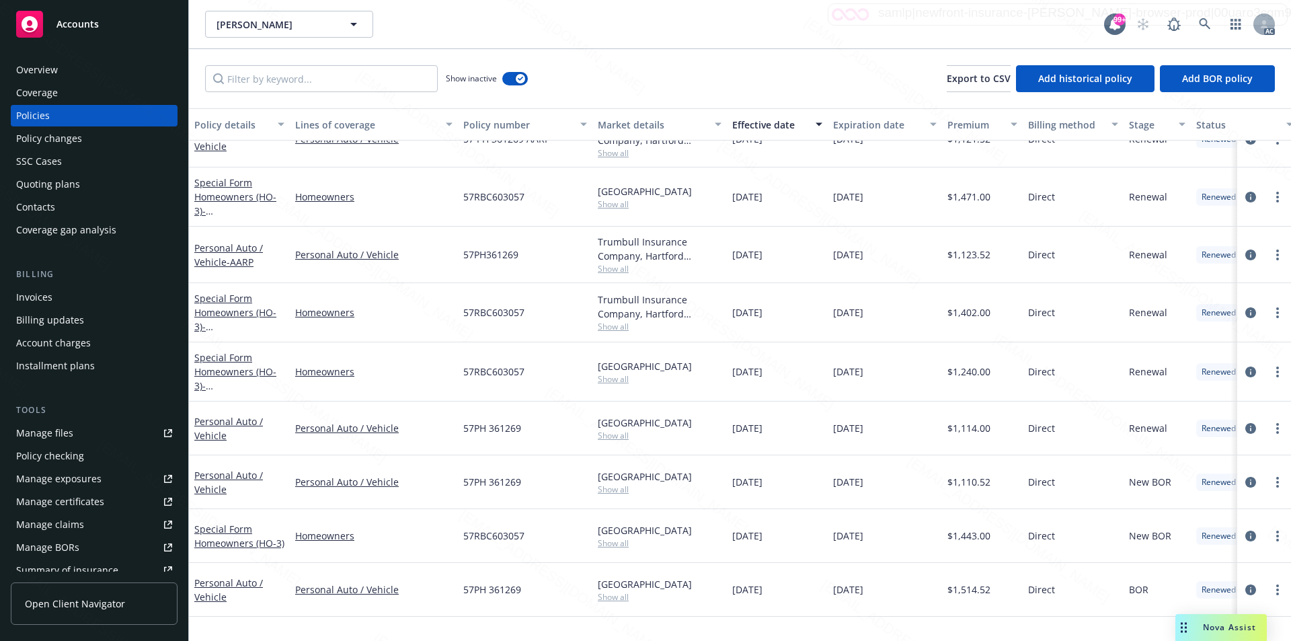
scroll to position [0, 0]
